Goal: Use online tool/utility: Utilize a website feature to perform a specific function

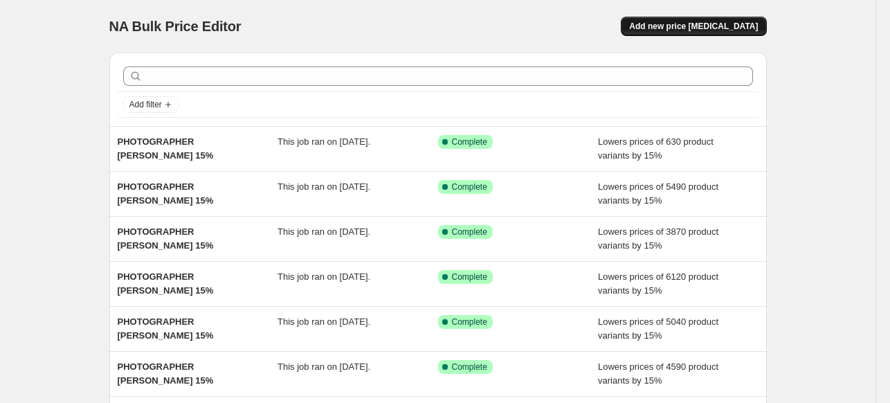
click at [674, 30] on span "Add new price [MEDICAL_DATA]" at bounding box center [693, 26] width 129 height 11
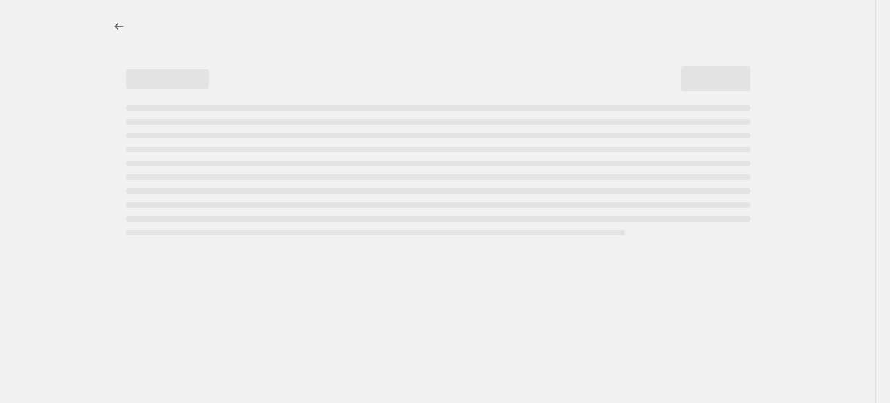
select select "percentage"
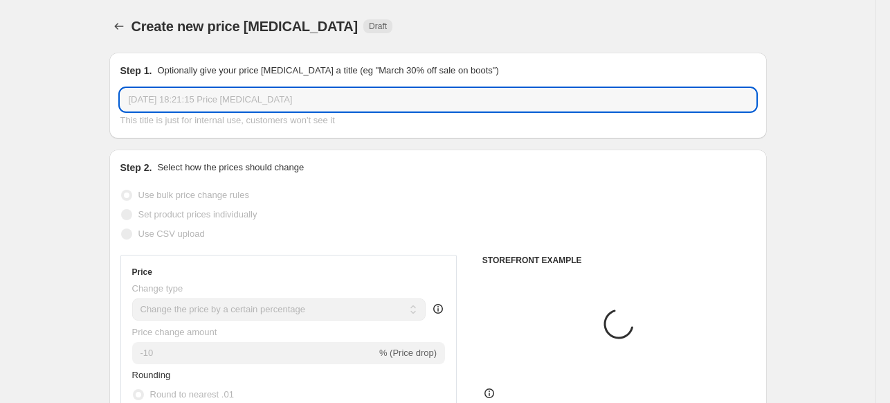
click at [457, 100] on input "[DATE] 18:21:15 Price [MEDICAL_DATA]" at bounding box center [438, 100] width 636 height 22
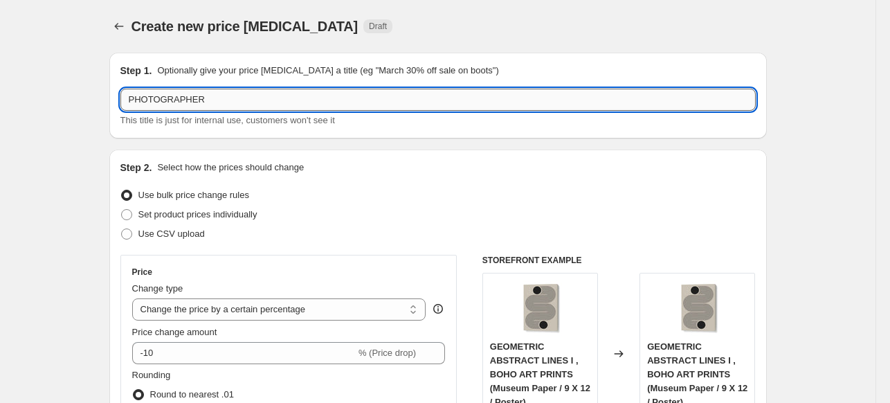
paste input "MASSIMO [PERSON_NAME]"
type input "PHOTOGRAPHER MASSIMO [PERSON_NAME] 15%"
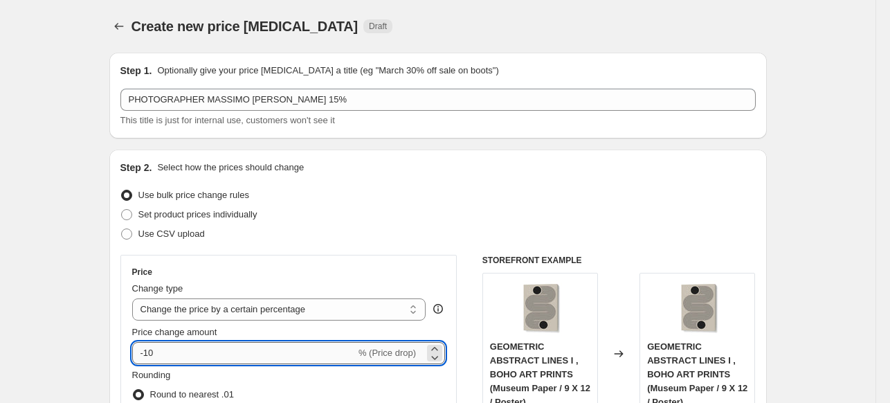
click at [188, 348] on input "-10" at bounding box center [244, 353] width 224 height 22
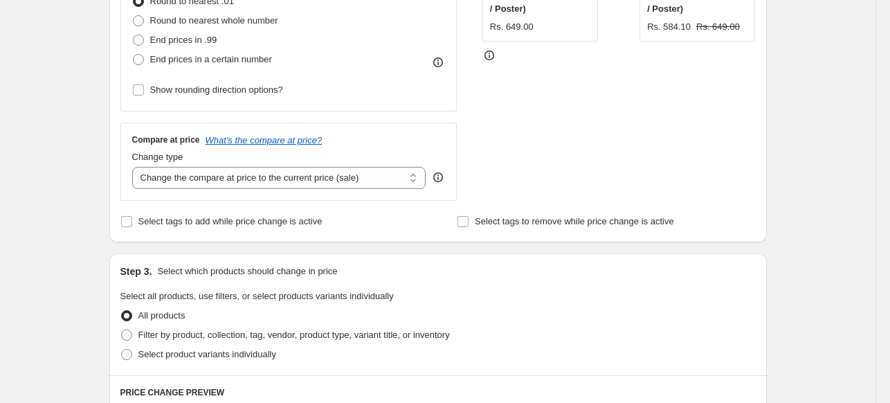
scroll to position [415, 0]
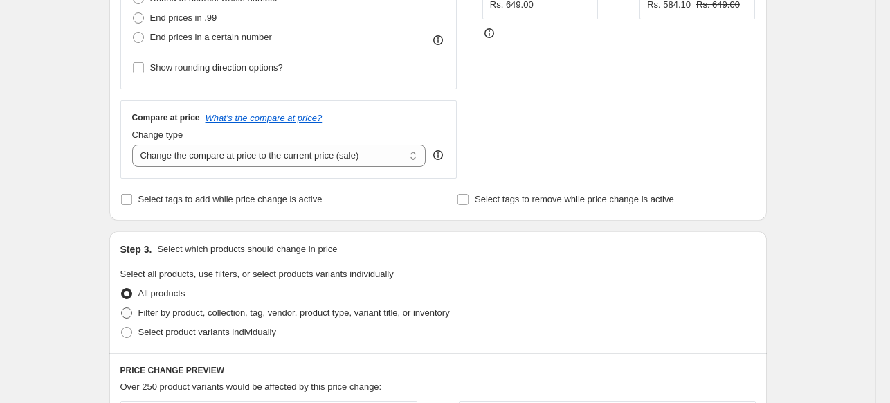
type input "-15"
click at [183, 318] on span "Filter by product, collection, tag, vendor, product type, variant title, or inv…" at bounding box center [294, 312] width 312 height 10
click at [122, 308] on input "Filter by product, collection, tag, vendor, product type, variant title, or inv…" at bounding box center [121, 307] width 1 height 1
radio input "true"
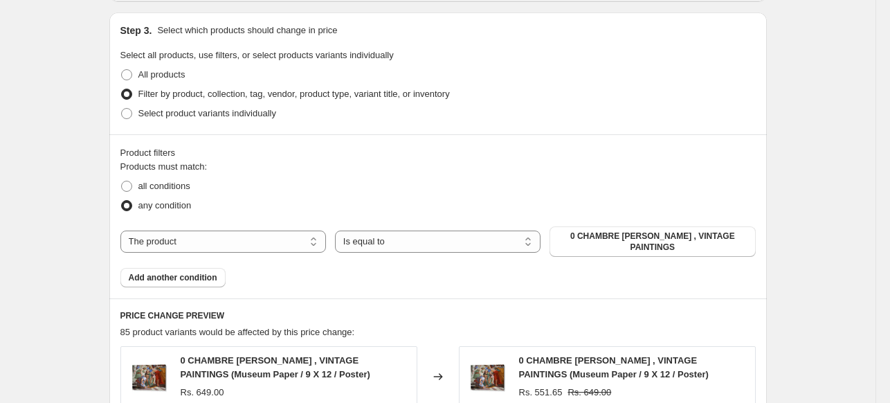
scroll to position [692, 0]
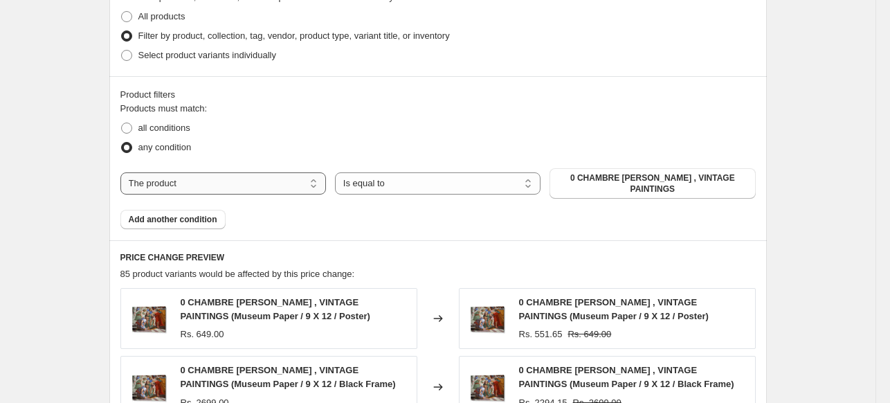
click at [247, 172] on select "The product The product's collection The product's tag The product's vendor The…" at bounding box center [223, 183] width 206 height 22
select select "collection"
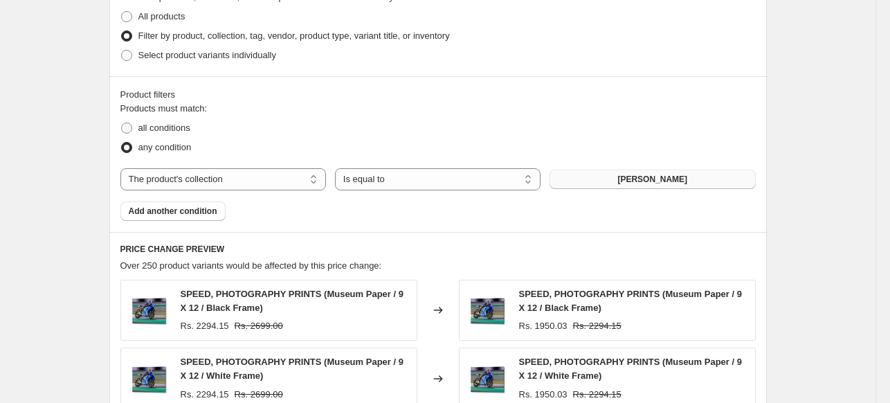
click at [668, 184] on span "[PERSON_NAME]" at bounding box center [653, 179] width 70 height 11
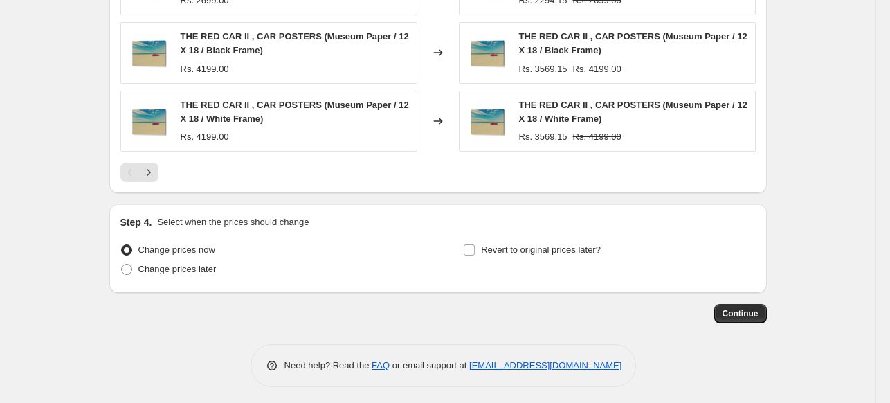
scroll to position [1158, 0]
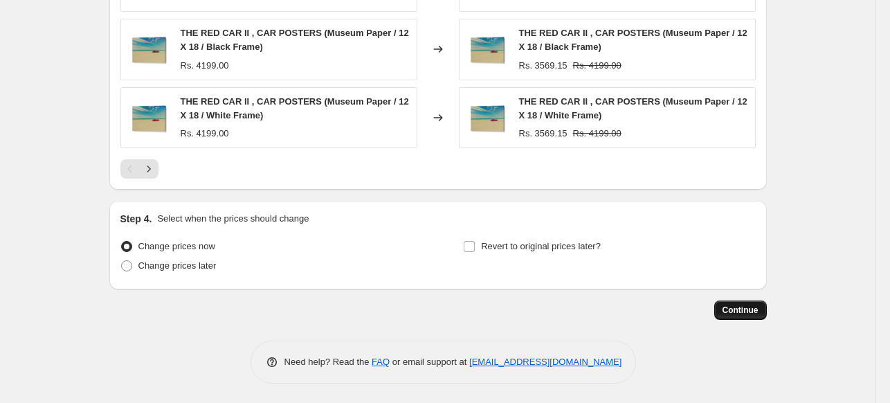
click at [746, 318] on button "Continue" at bounding box center [741, 310] width 53 height 19
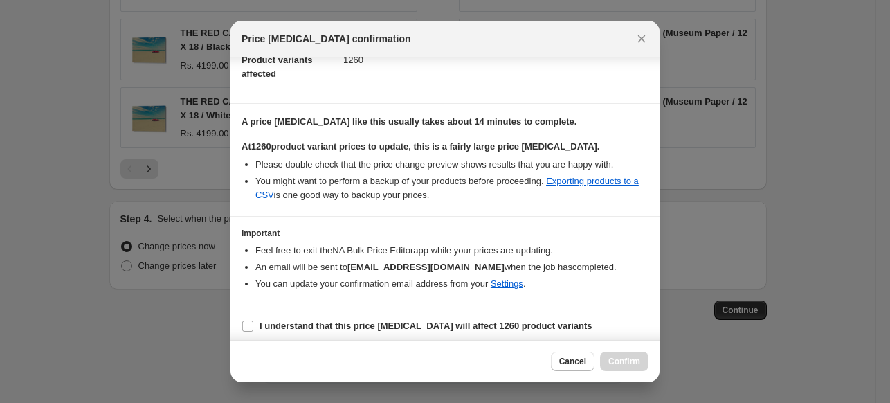
scroll to position [169, 0]
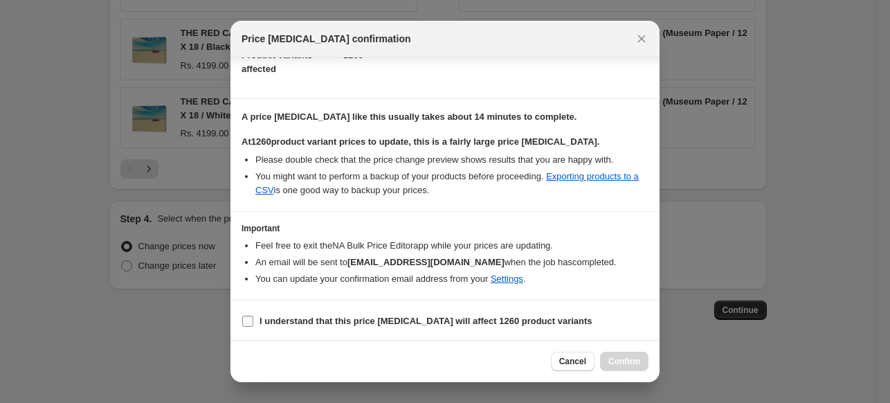
click at [501, 321] on b "I understand that this price [MEDICAL_DATA] will affect 1260 product variants" at bounding box center [426, 321] width 333 height 10
click at [253, 321] on input "I understand that this price [MEDICAL_DATA] will affect 1260 product variants" at bounding box center [247, 321] width 11 height 11
checkbox input "true"
click at [639, 361] on span "Confirm" at bounding box center [625, 361] width 32 height 11
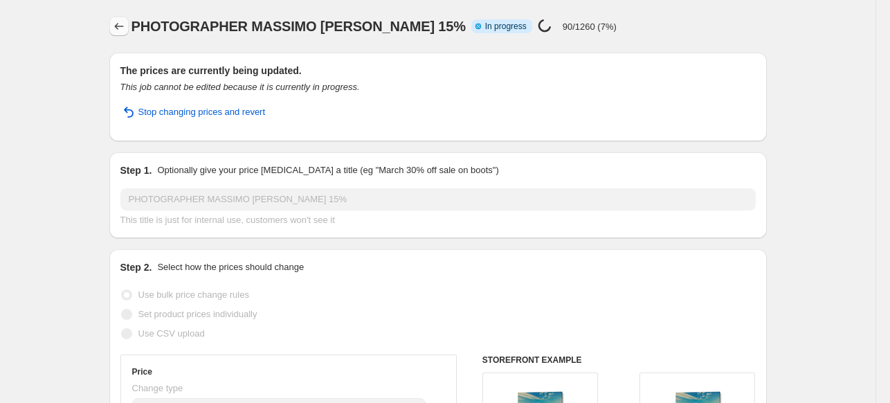
click at [119, 27] on icon "Price change jobs" at bounding box center [118, 26] width 9 height 7
